Goal: Task Accomplishment & Management: Manage account settings

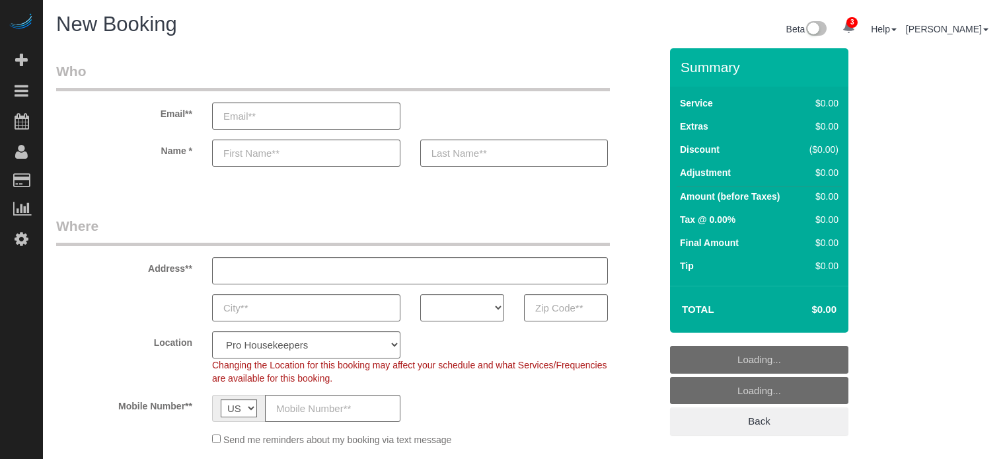
select select "4"
select select "number:9"
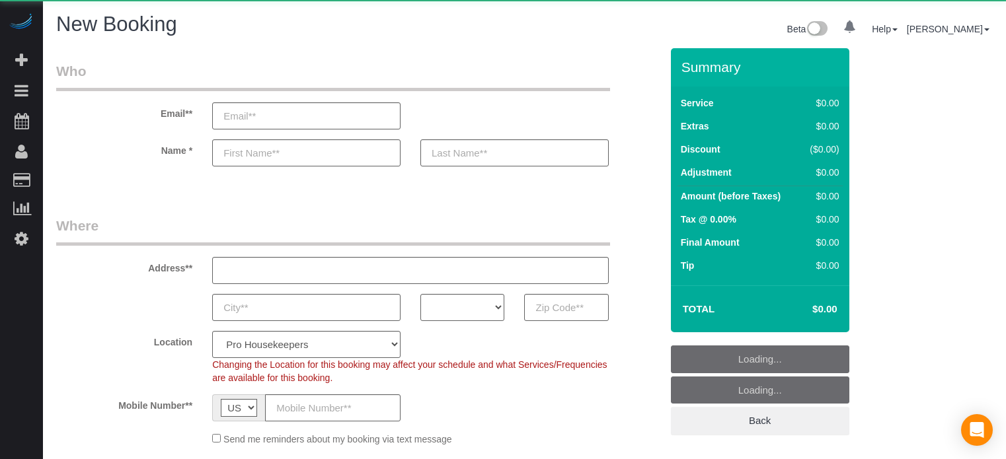
select select "number:9"
select select "object:633"
select select "4"
select select "object:1238"
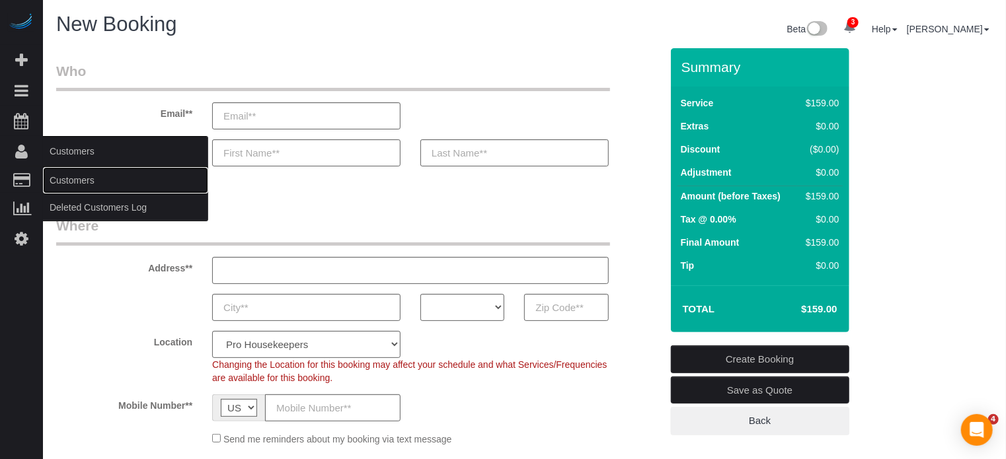
click at [77, 177] on link "Customers" at bounding box center [125, 180] width 165 height 26
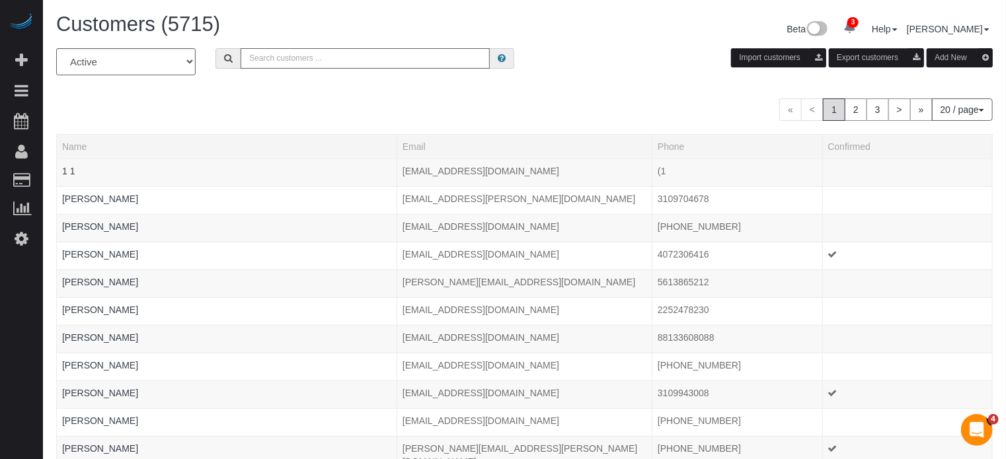
click at [311, 60] on input "text" at bounding box center [365, 58] width 249 height 20
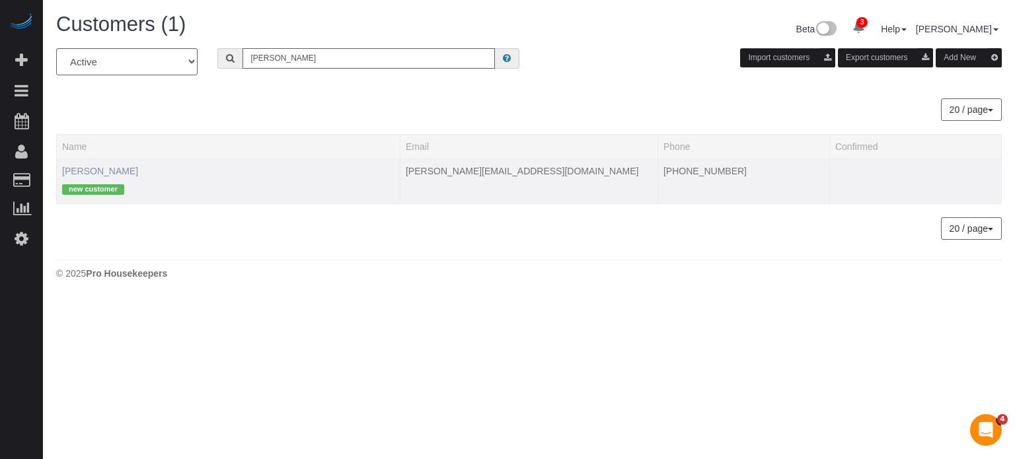
type input "bertucci"
click at [138, 171] on link "JEANETTE BERTUCCI" at bounding box center [100, 171] width 76 height 11
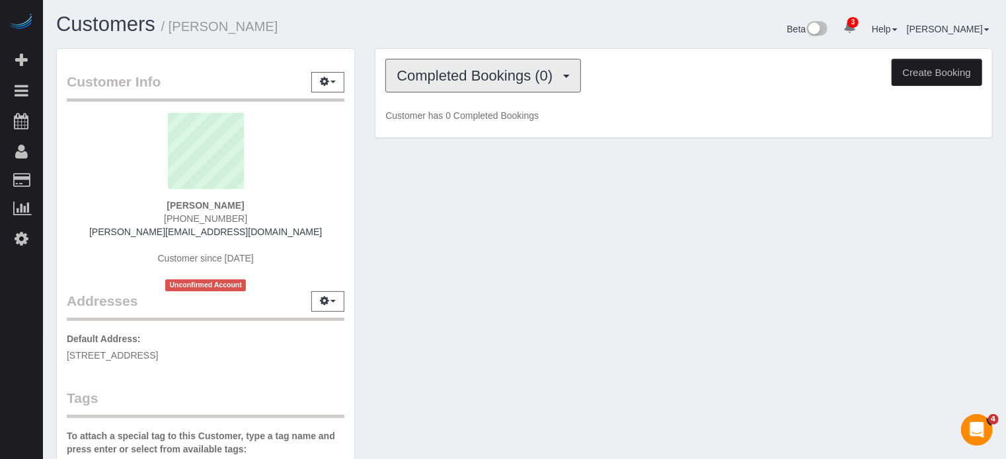
click at [455, 89] on button "Completed Bookings (0)" at bounding box center [483, 76] width 196 height 34
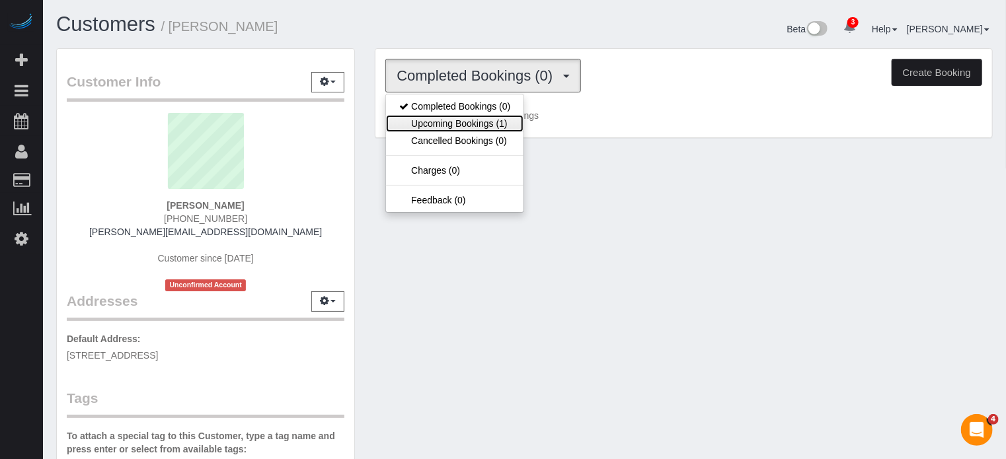
click at [459, 121] on link "Upcoming Bookings (1)" at bounding box center [454, 123] width 137 height 17
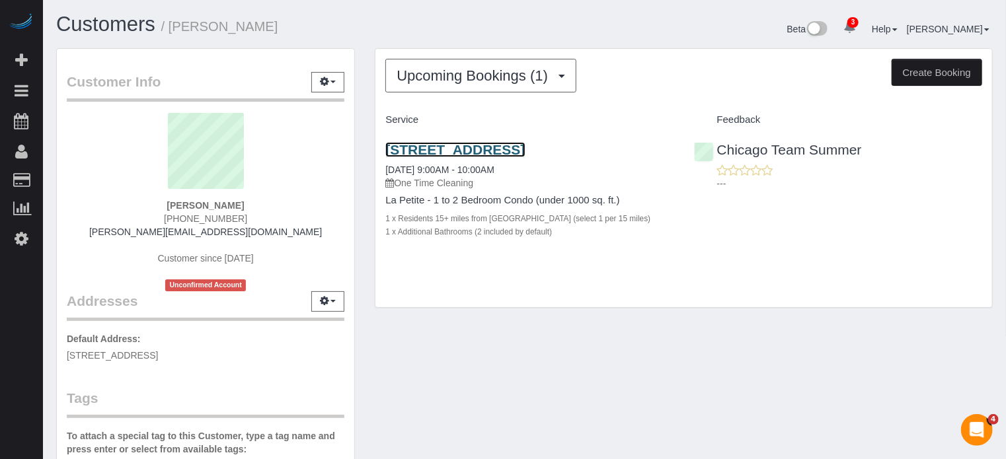
click at [465, 147] on link "540 W 44th St, Chicago, IL 60609" at bounding box center [454, 149] width 139 height 15
click at [946, 360] on div "Customer Info Edit Contact Info Send Message Email Preferences Special Sales Ta…" at bounding box center [524, 374] width 956 height 652
click at [359, 136] on div "Customer Info Edit Contact Info Send Message Email Preferences Special Sales Ta…" at bounding box center [205, 374] width 319 height 652
click at [901, 242] on div "540 W 44th St, Chicago, IL 60609 09/26/2025 9:00AM - 10:00AM One Time Cleaning …" at bounding box center [683, 197] width 617 height 133
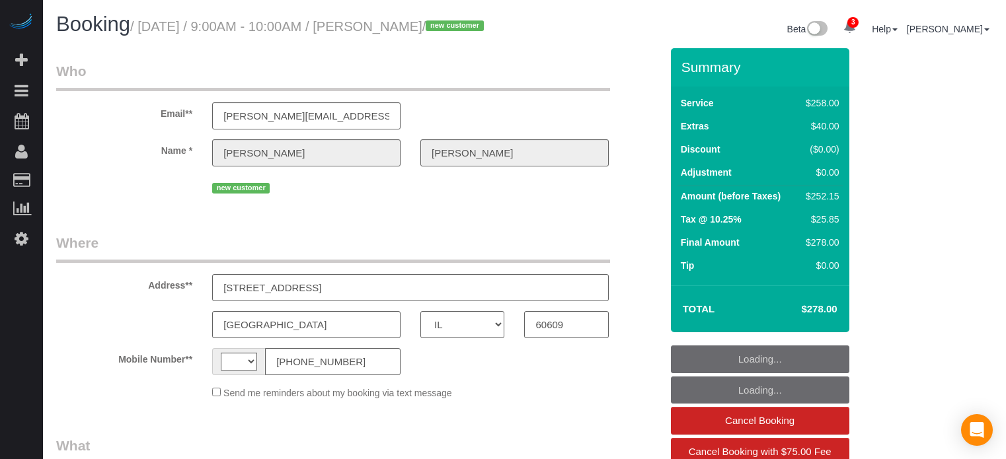
select select "IL"
select select "string:[GEOGRAPHIC_DATA]"
select select "string:fspay-b47bf420-84e6-44b8-8557-2b63679c2584"
select select "number:9"
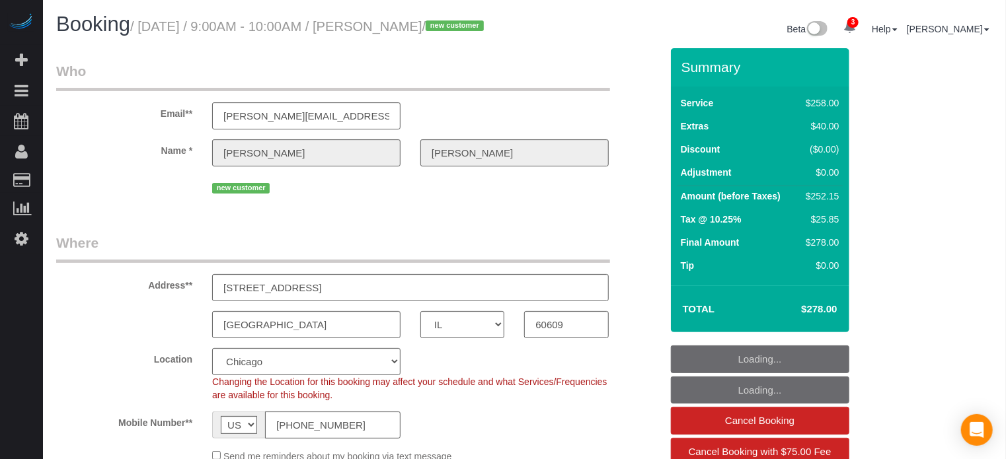
select select "object:876"
select select "5"
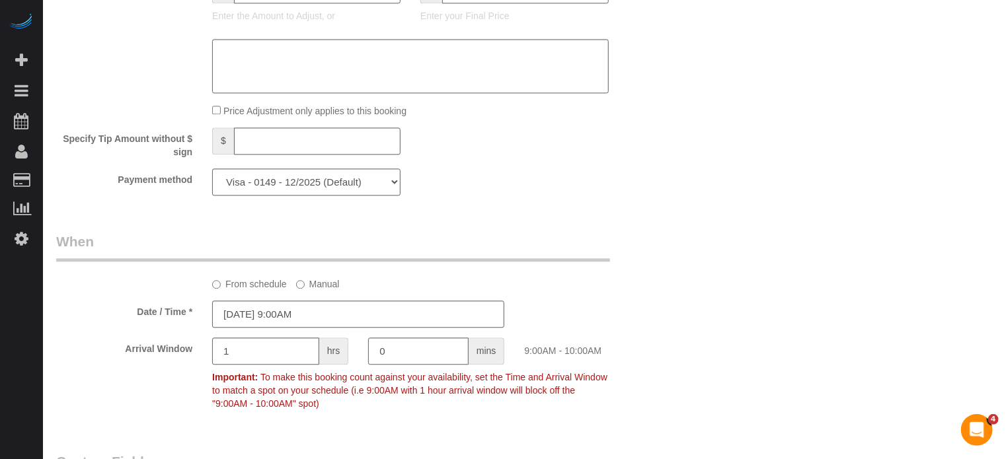
scroll to position [1388, 0]
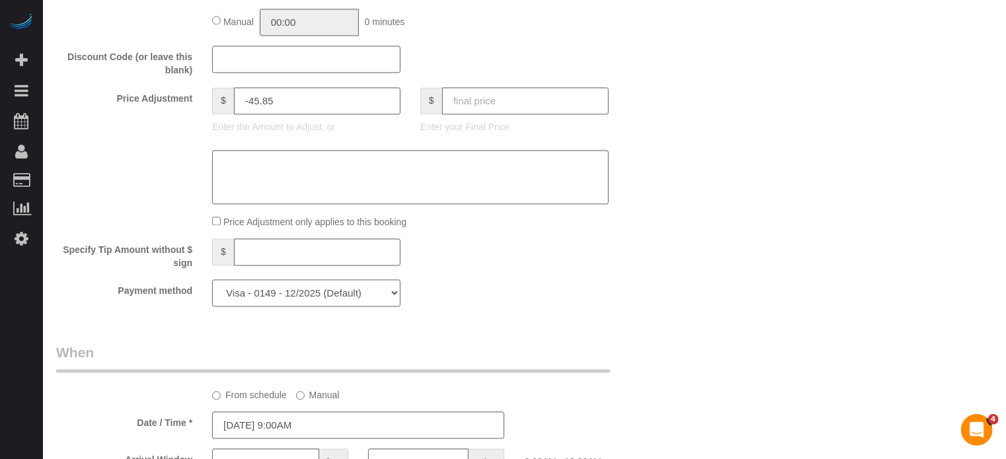
click at [385, 307] on select "Visa - 0149 - 12/2025 (Default) Add Credit Card ─────────────── Cash Check Payp…" at bounding box center [306, 293] width 188 height 27
select select "string:fspay"
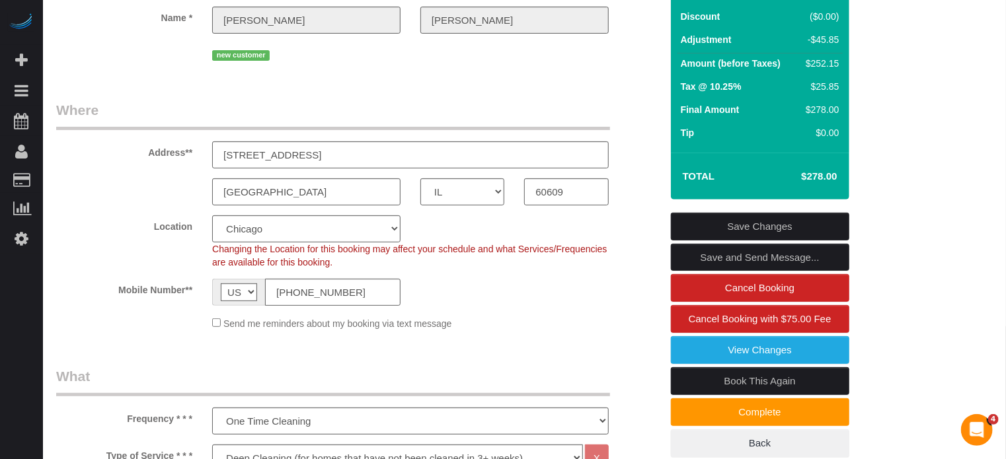
scroll to position [0, 0]
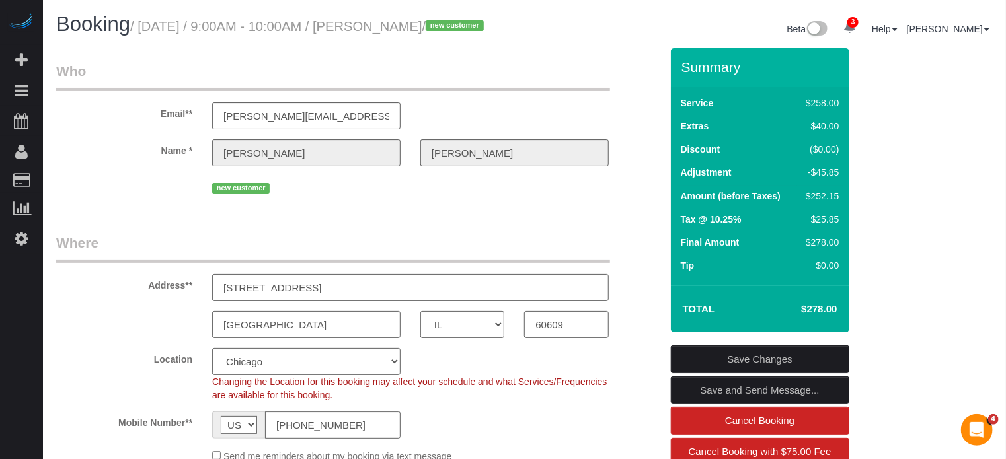
click at [182, 165] on div "Name * JEANETTE BERTUCCI" at bounding box center [358, 152] width 624 height 27
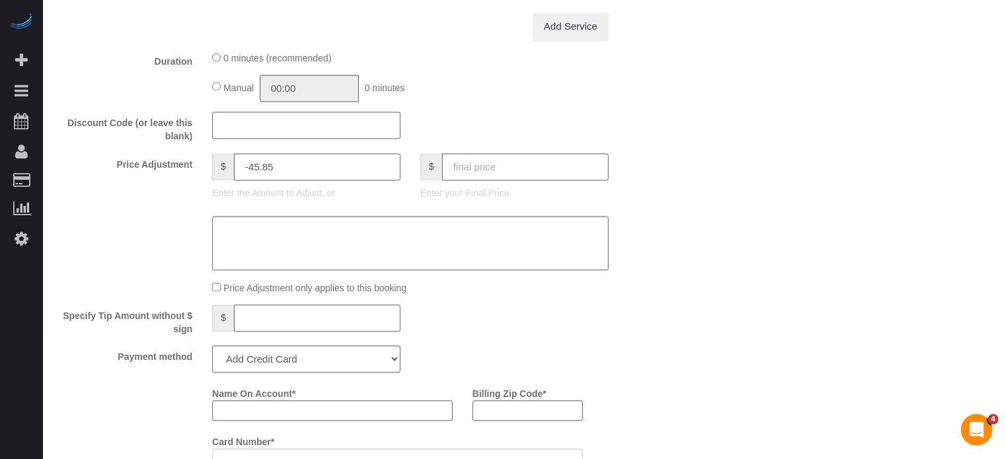
scroll to position [1454, 0]
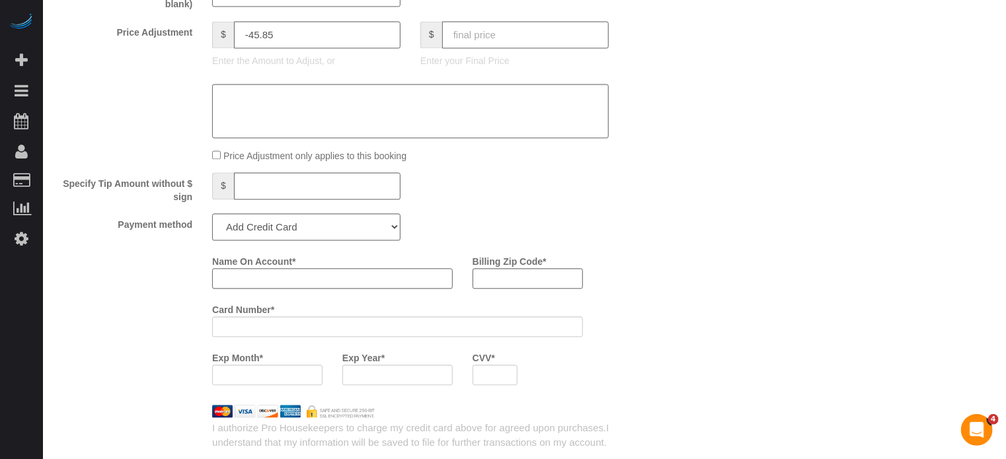
click at [293, 289] on input "Name On Account *" at bounding box center [332, 278] width 241 height 20
paste input "[PERSON_NAME]"
type input "Jeanette M Bertucci"
click at [630, 241] on div "Payment method Visa - 0149 - 12/2025 (Default) Add Credit Card ─────────────── …" at bounding box center [358, 226] width 624 height 27
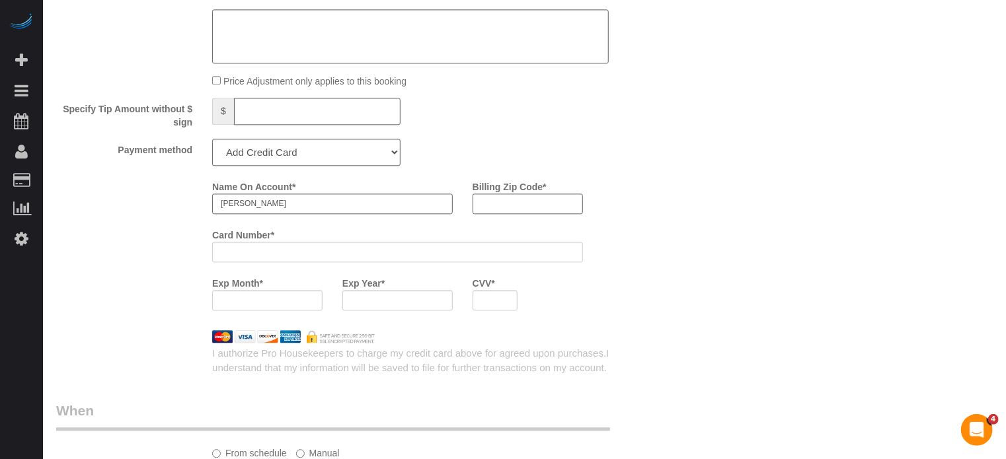
scroll to position [1652, 0]
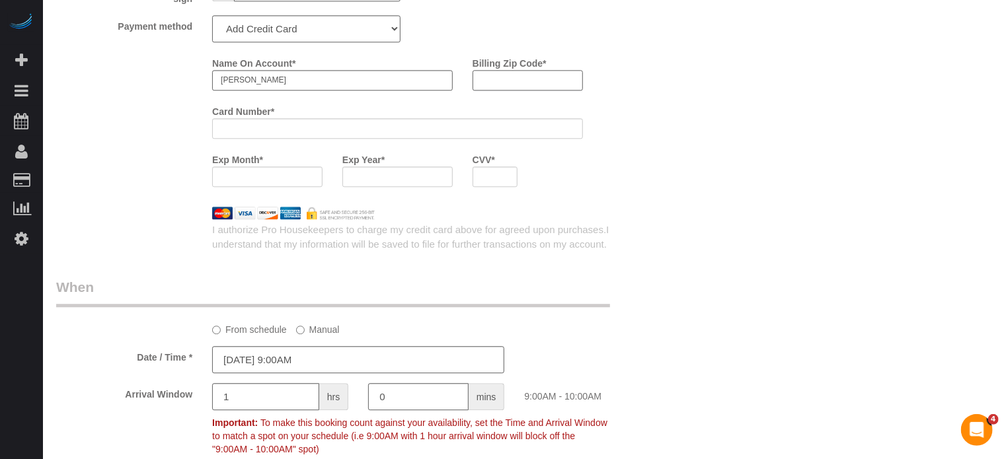
click at [513, 91] on input "Billing Zip Code *" at bounding box center [527, 80] width 110 height 20
type input "60638"
click at [180, 126] on div "Name On Account * Jeanette M Bertucci Billing Zip Code * 60638 Card Number * Ex…" at bounding box center [358, 124] width 624 height 145
click at [643, 220] on div at bounding box center [358, 213] width 624 height 13
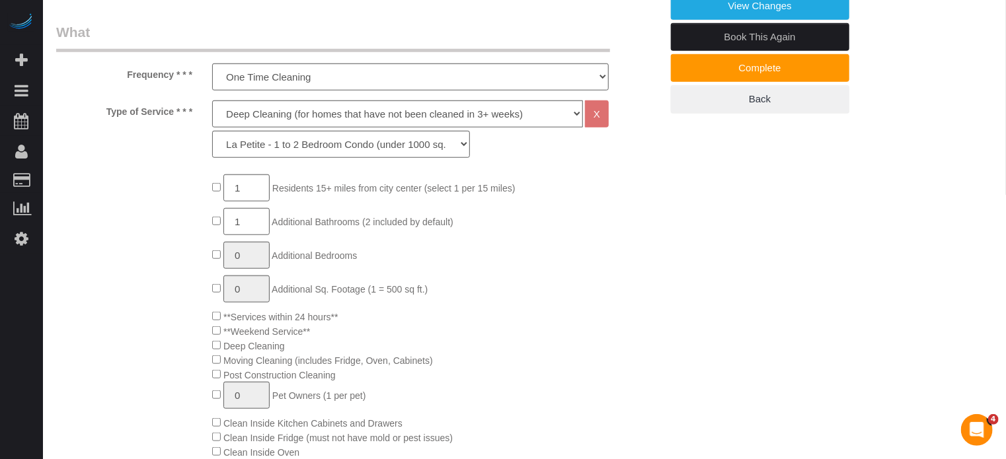
scroll to position [198, 0]
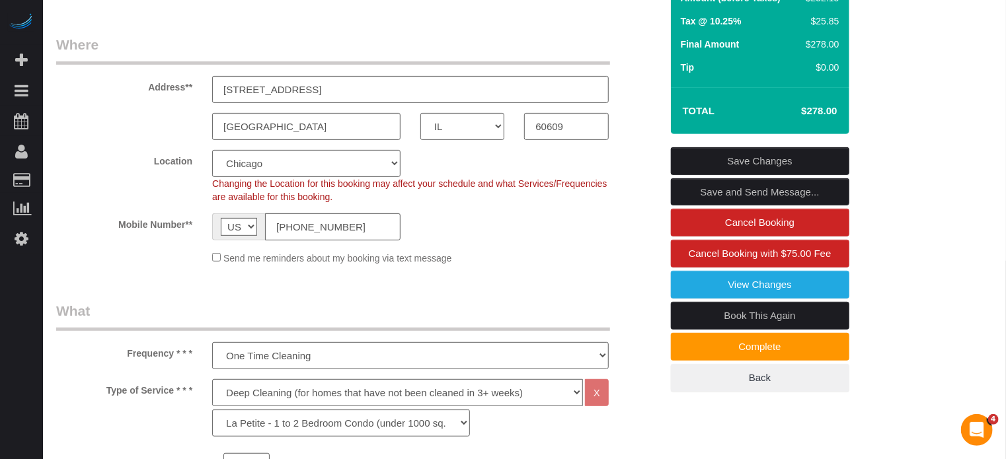
click at [764, 175] on link "Save Changes" at bounding box center [760, 161] width 178 height 28
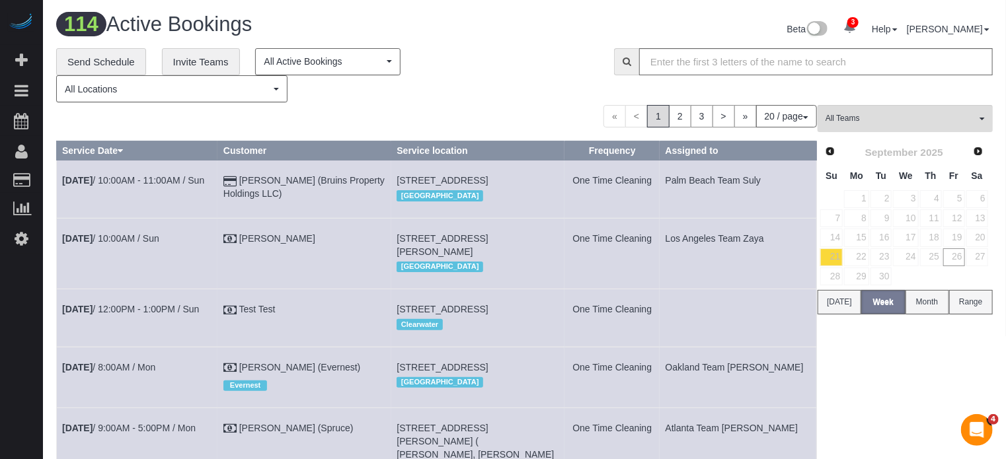
click at [316, 122] on div "« < 1 2 3 > » 20 / page 10 / page 20 / page 30 / page 40 / page 50 / page 100 /…" at bounding box center [436, 116] width 761 height 22
click at [321, 111] on div "« < 1 2 3 > » 20 / page 10 / page 20 / page 30 / page 40 / page 50 / page 100 /…" at bounding box center [436, 116] width 761 height 22
click at [330, 118] on div "« < 1 2 3 > » 20 / page 10 / page 20 / page 30 / page 40 / page 50 / page 100 /…" at bounding box center [436, 116] width 761 height 22
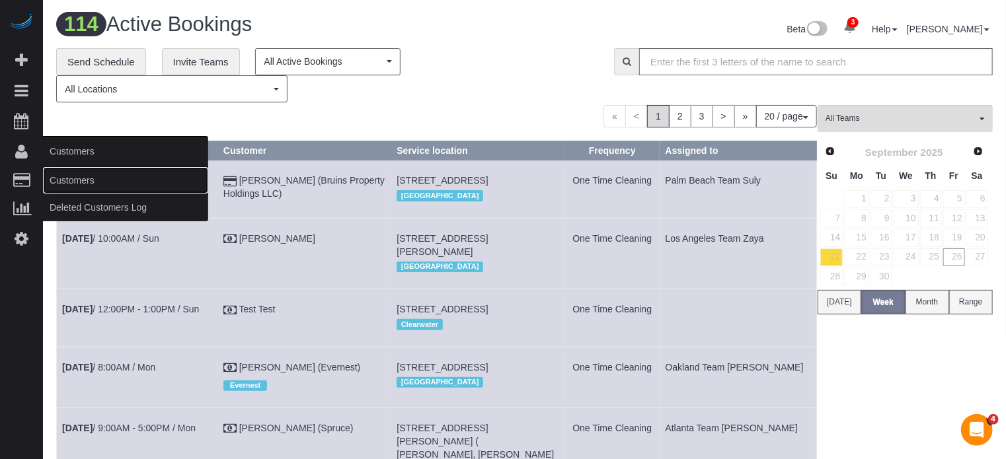
click at [75, 177] on link "Customers" at bounding box center [125, 180] width 165 height 26
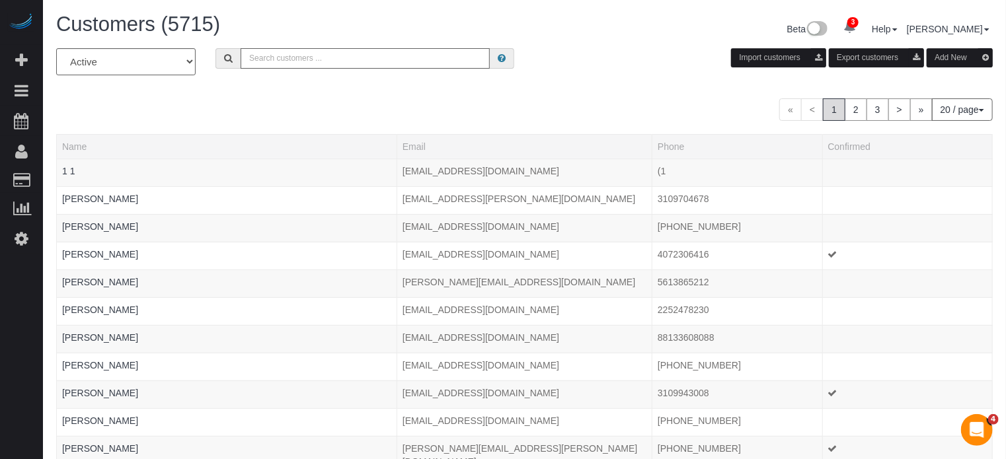
click at [282, 63] on input "text" at bounding box center [365, 58] width 249 height 20
type input "bertucci"
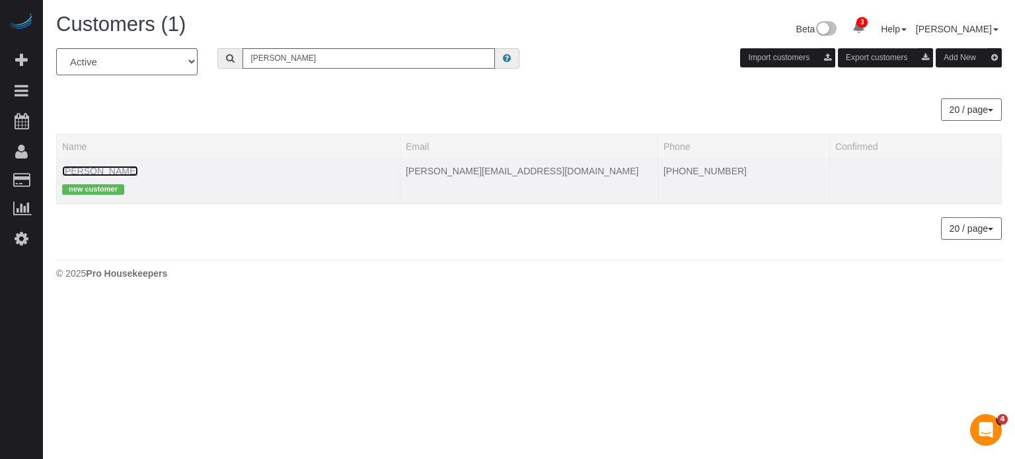
click at [138, 173] on link "JEANETTE BERTUCCI" at bounding box center [100, 171] width 76 height 11
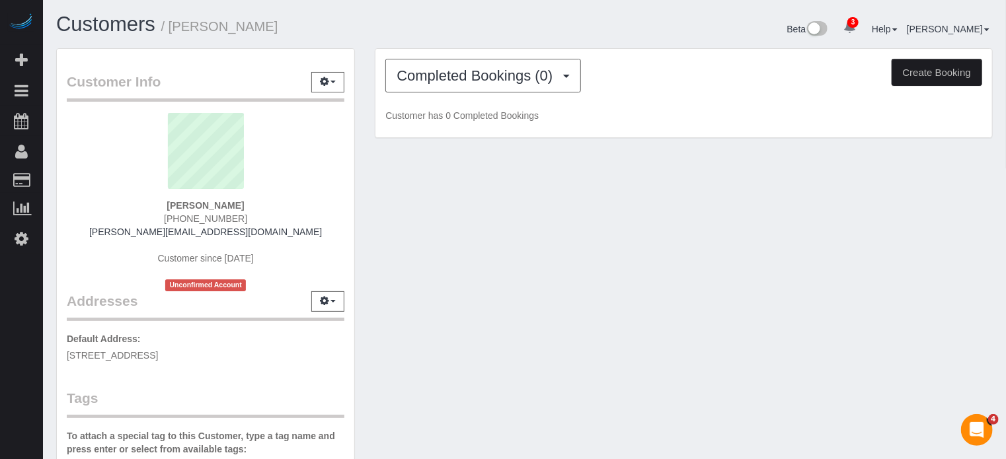
click at [431, 94] on div "Completed Bookings (0) Completed Bookings (0) Upcoming Bookings (1) Cancelled B…" at bounding box center [683, 93] width 617 height 89
click at [431, 83] on button "Completed Bookings (0)" at bounding box center [483, 76] width 196 height 34
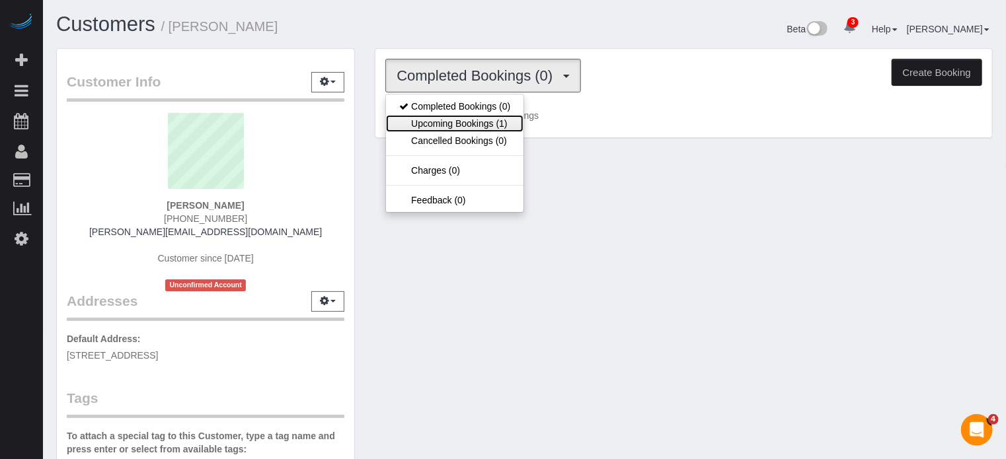
click at [432, 120] on link "Upcoming Bookings (1)" at bounding box center [454, 123] width 137 height 17
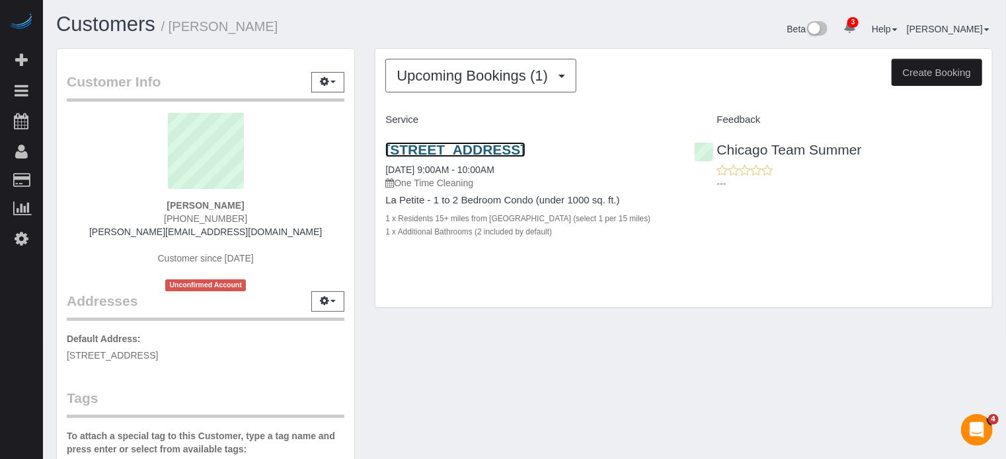
click at [502, 147] on link "540 W 44th St, Chicago, IL 60609" at bounding box center [454, 149] width 139 height 15
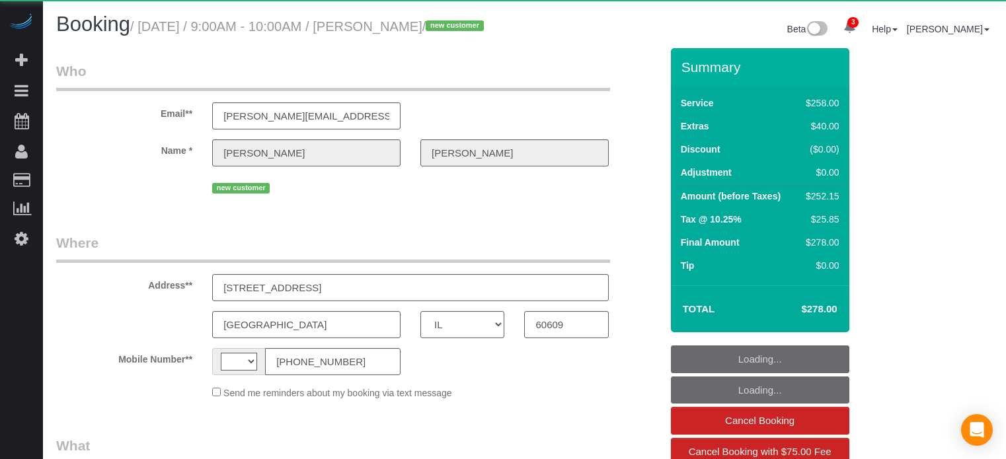
select select "IL"
select select "number:9"
select select "string:US"
select select "object:876"
select select "string:fspay-18550166-ae9d-4f2f-b728-20cf05cf05cb"
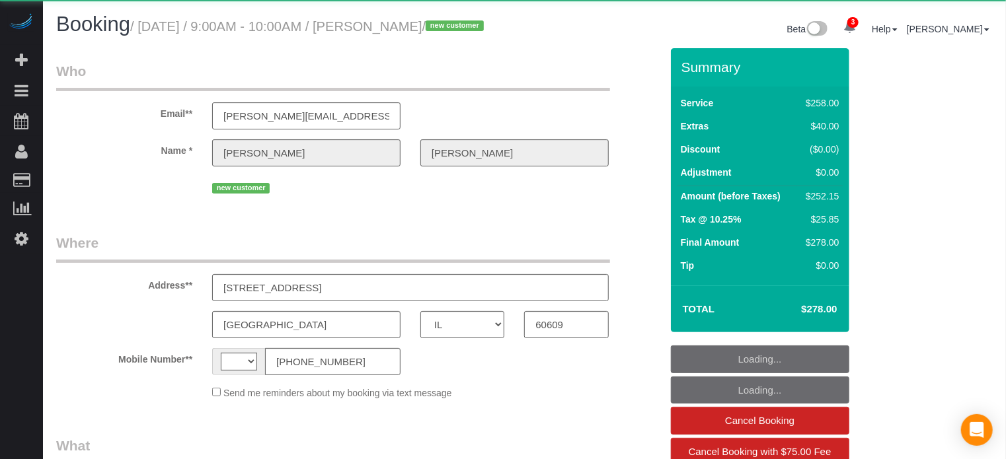
select select "5"
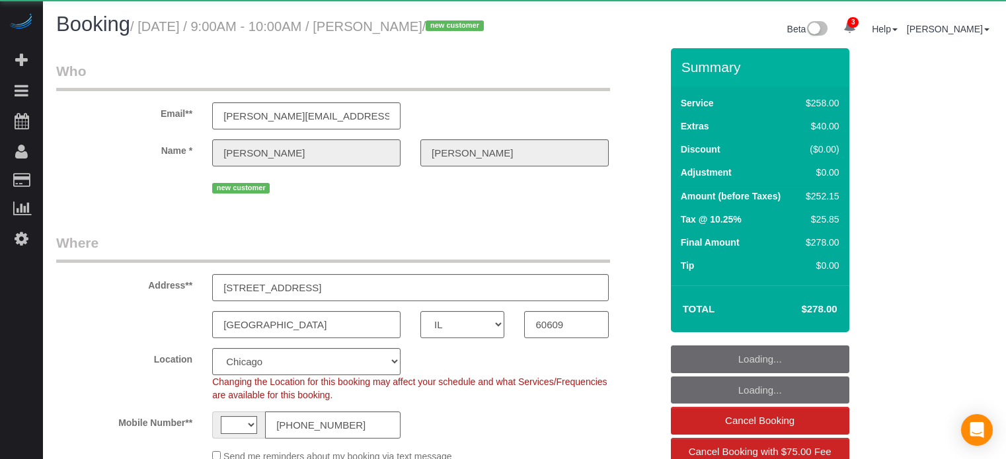
select select "IL"
select select "string:[GEOGRAPHIC_DATA]"
select select "object:726"
select select "string:fspay-18550166-ae9d-4f2f-b728-20cf05cf05cb"
select select "5"
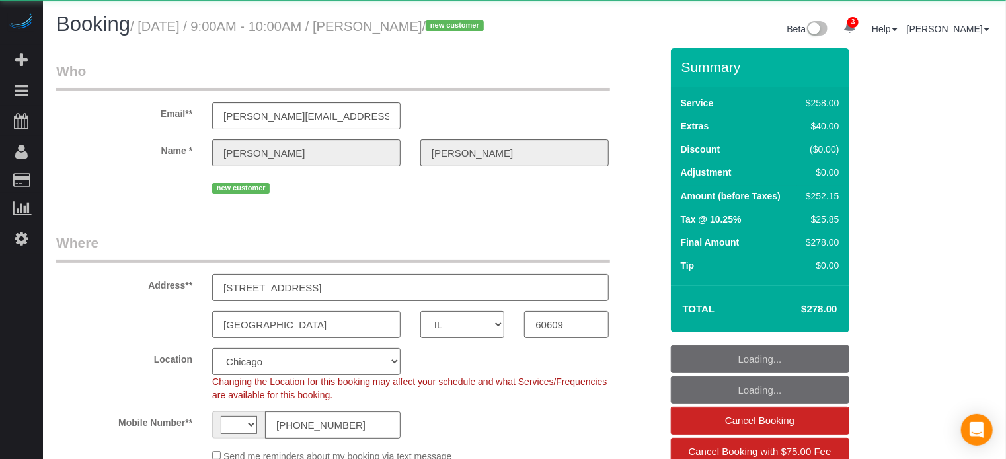
select select "number:9"
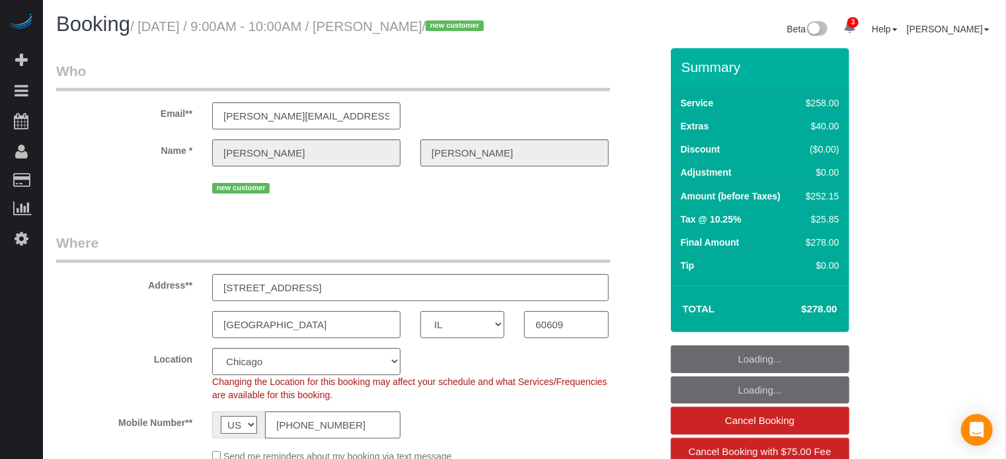
select select "object:876"
